Goal: Task Accomplishment & Management: Complete application form

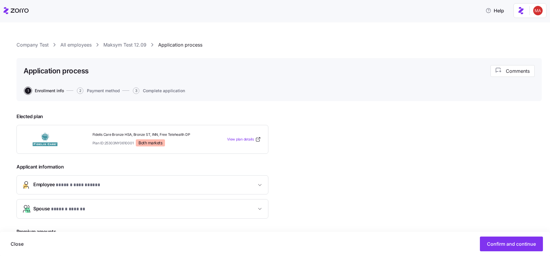
scroll to position [102, 0]
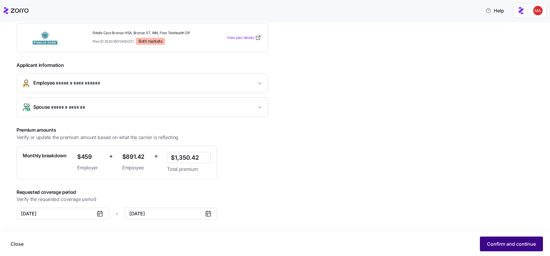
click at [503, 245] on span "Confirm and continue" at bounding box center [511, 243] width 49 height 7
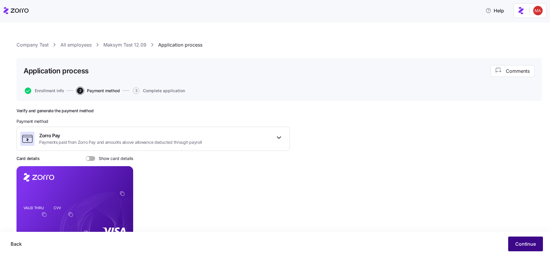
click at [519, 241] on span "Continue" at bounding box center [525, 243] width 21 height 7
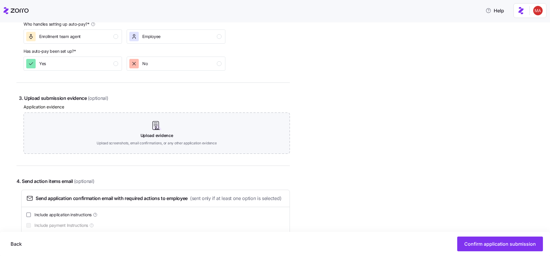
scroll to position [307, 0]
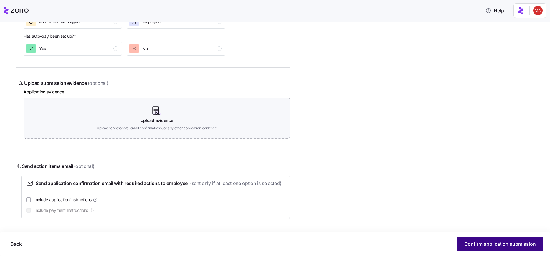
click at [473, 243] on span "Confirm application submission" at bounding box center [500, 243] width 72 height 7
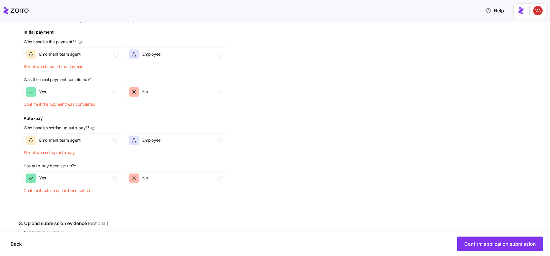
scroll to position [163, 0]
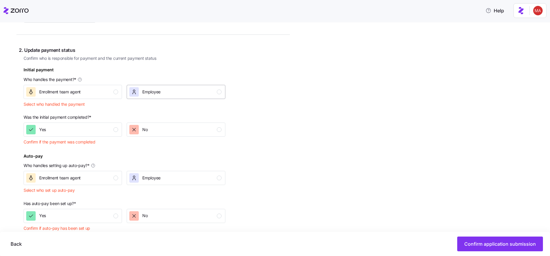
click at [146, 93] on span "Employee" at bounding box center [151, 92] width 18 height 6
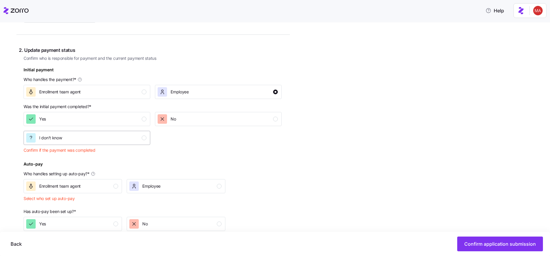
click at [87, 131] on button "I don't know" at bounding box center [87, 138] width 127 height 14
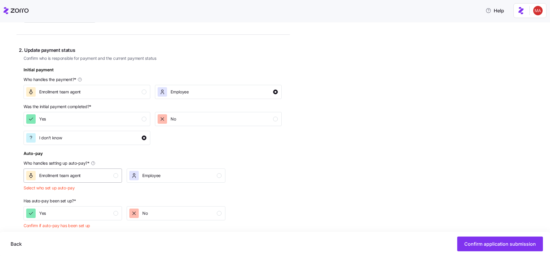
click at [149, 173] on span "Employee" at bounding box center [151, 176] width 18 height 6
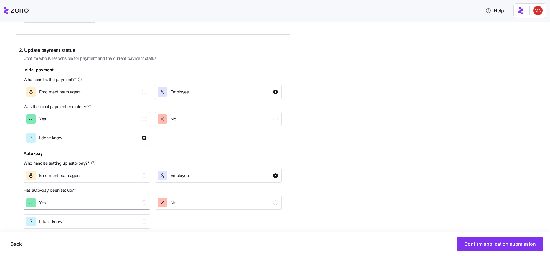
click at [91, 204] on div "Yes" at bounding box center [86, 202] width 120 height 9
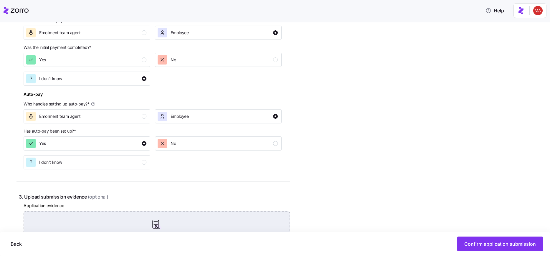
scroll to position [269, 0]
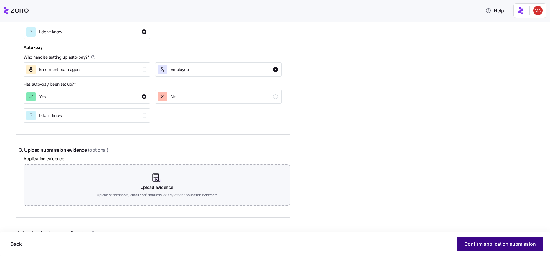
click at [481, 241] on span "Confirm application submission" at bounding box center [500, 243] width 72 height 7
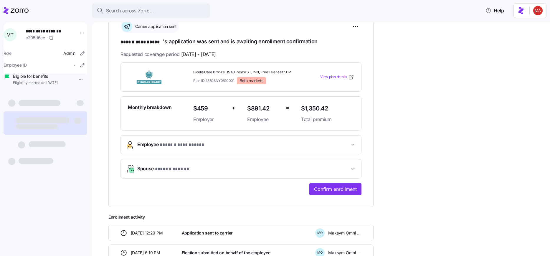
scroll to position [106, 0]
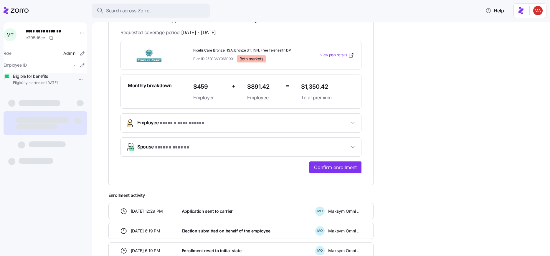
click at [333, 165] on span "Confirm enrollment" at bounding box center [335, 167] width 43 height 7
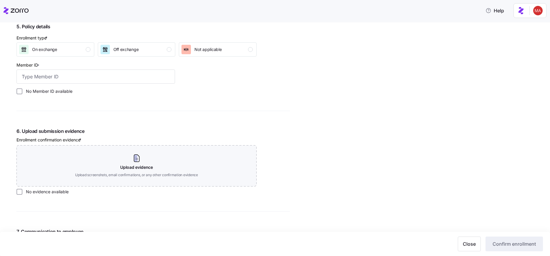
scroll to position [680, 0]
